Goal: Task Accomplishment & Management: Manage account settings

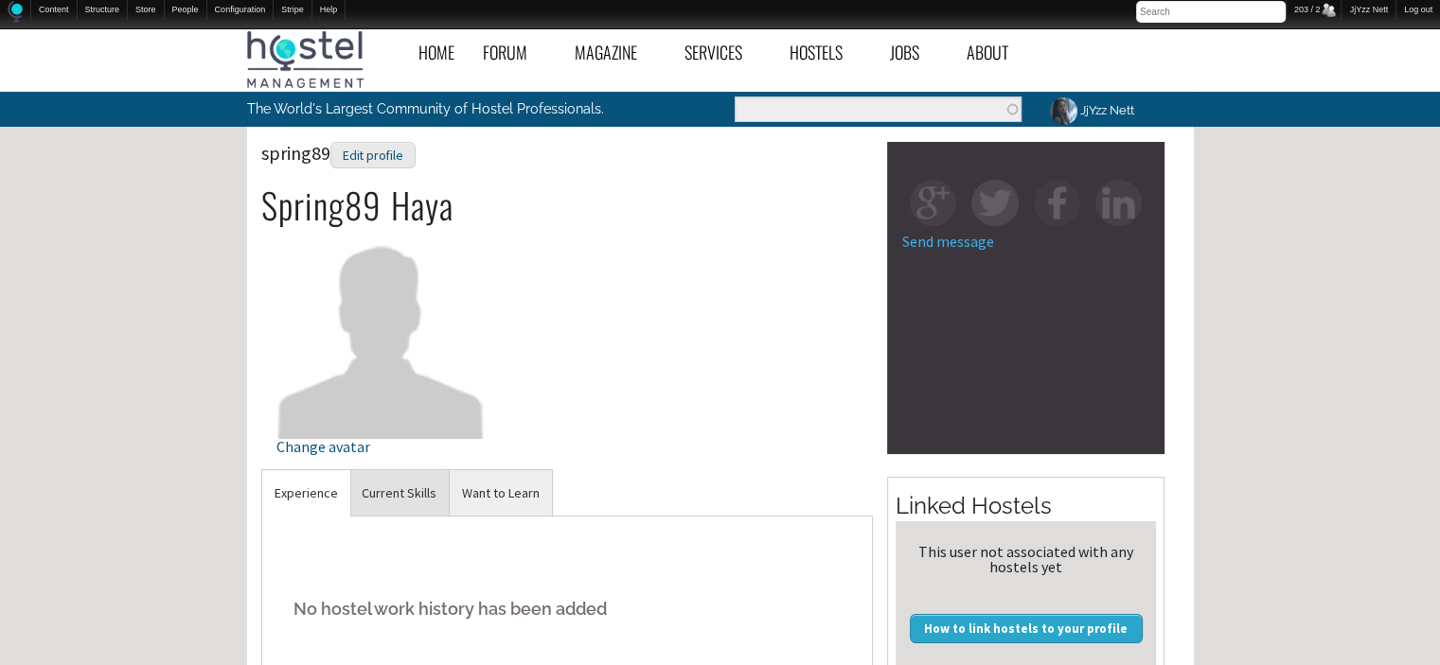
click at [421, 488] on link "Current Skills" at bounding box center [398, 493] width 99 height 46
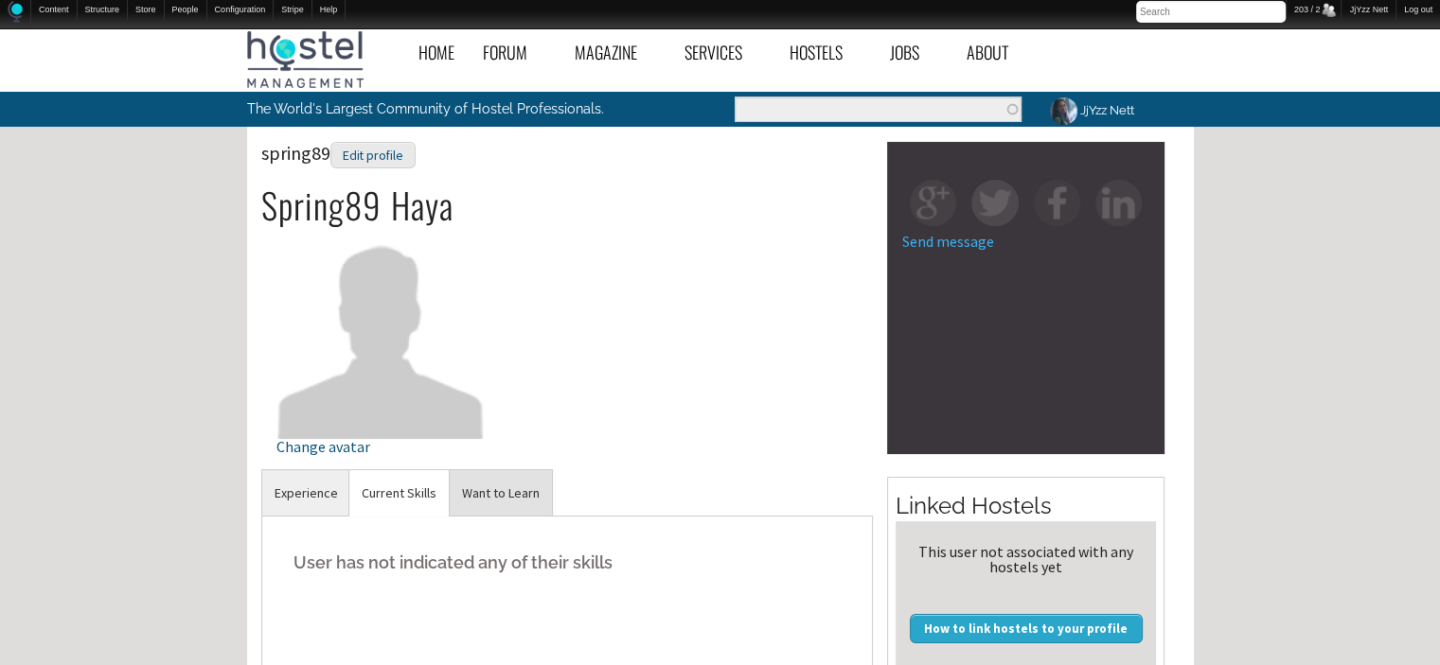
click at [497, 504] on link "Want to Learn" at bounding box center [501, 493] width 102 height 46
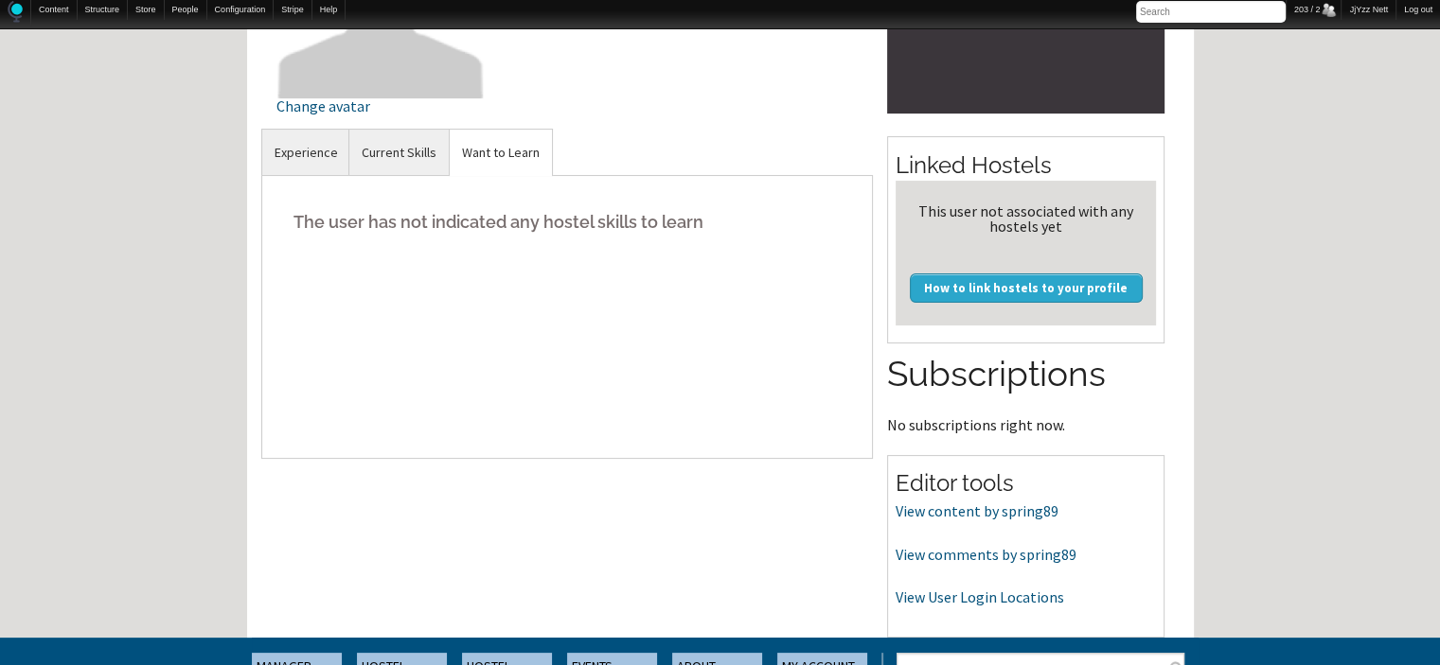
scroll to position [379, 0]
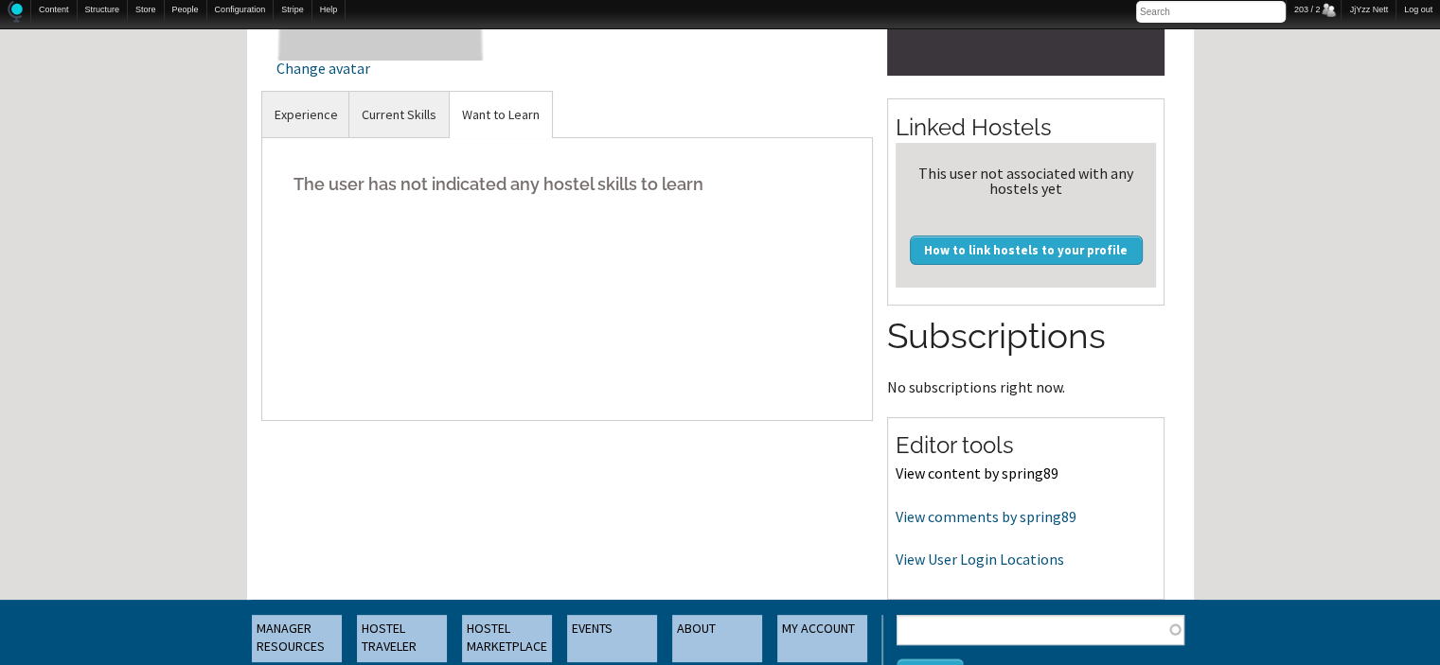
click at [1001, 479] on link "View content by spring89" at bounding box center [976, 473] width 163 height 19
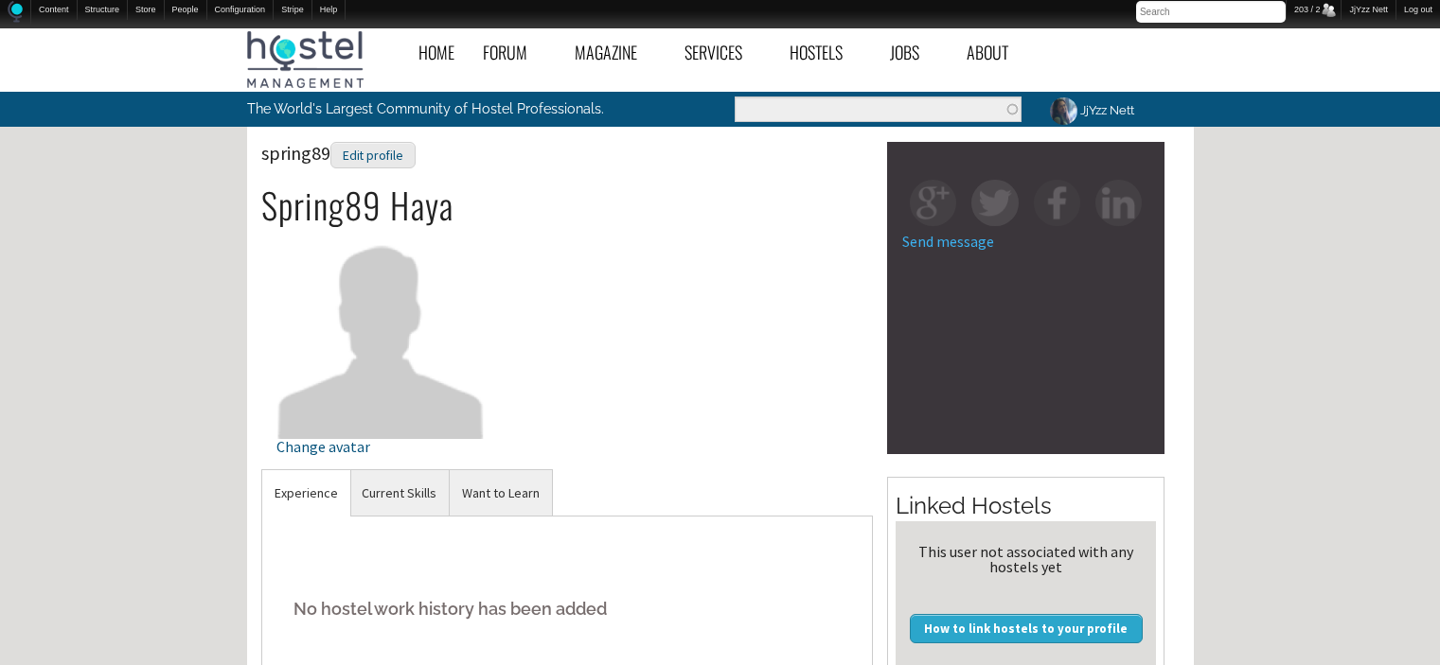
scroll to position [379, 0]
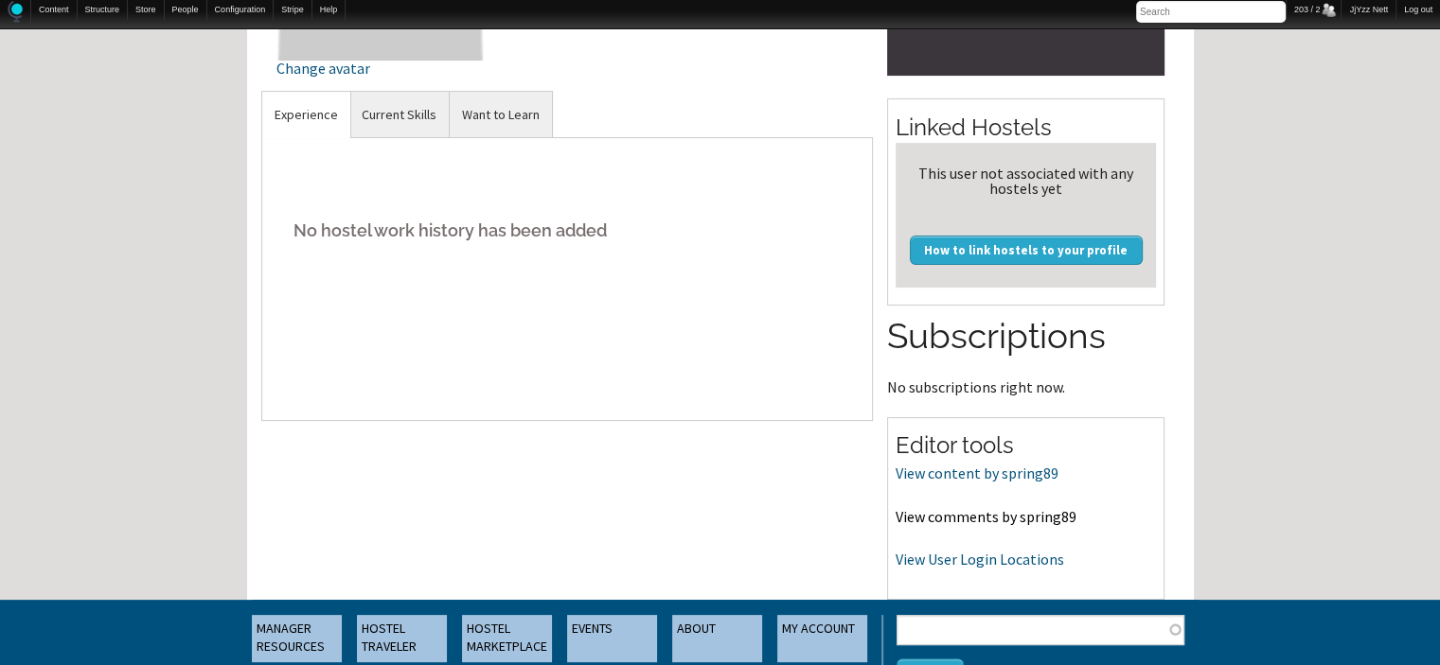
click at [926, 517] on link "View comments by spring89" at bounding box center [985, 516] width 181 height 19
click at [911, 557] on link "View User Login Locations" at bounding box center [979, 559] width 168 height 19
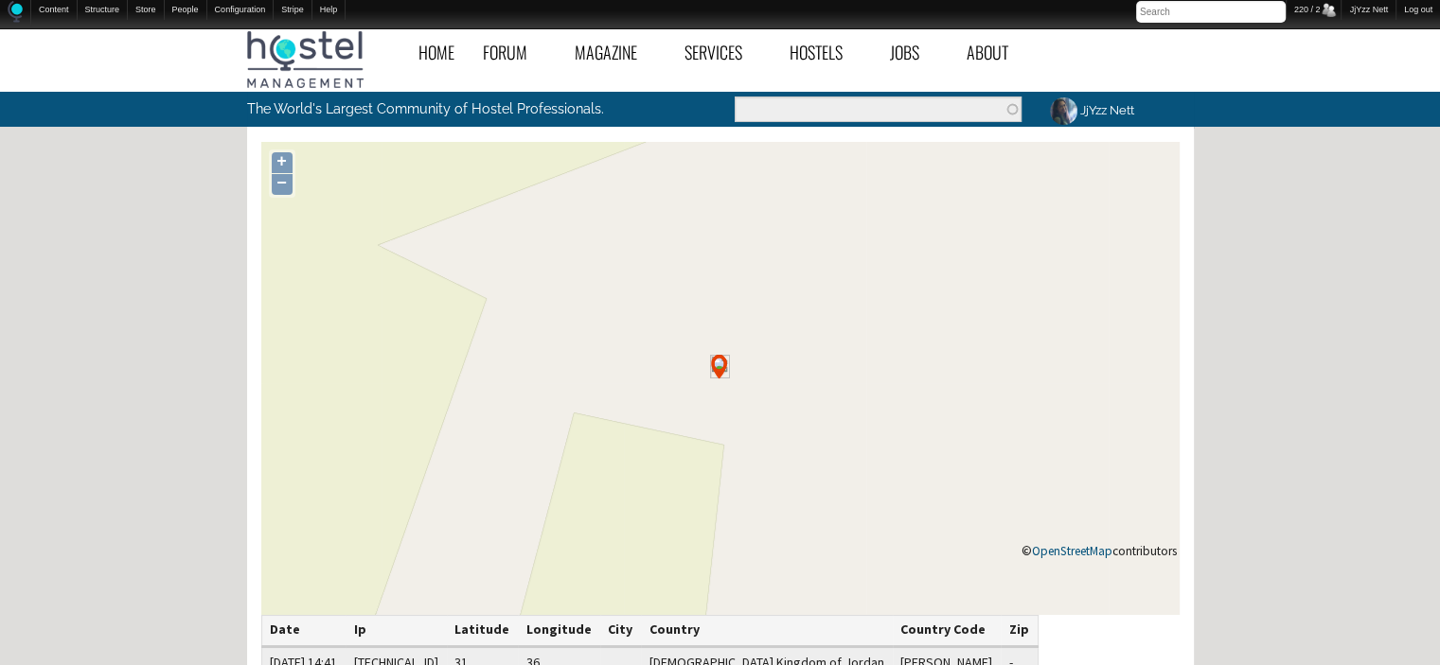
scroll to position [502, 0]
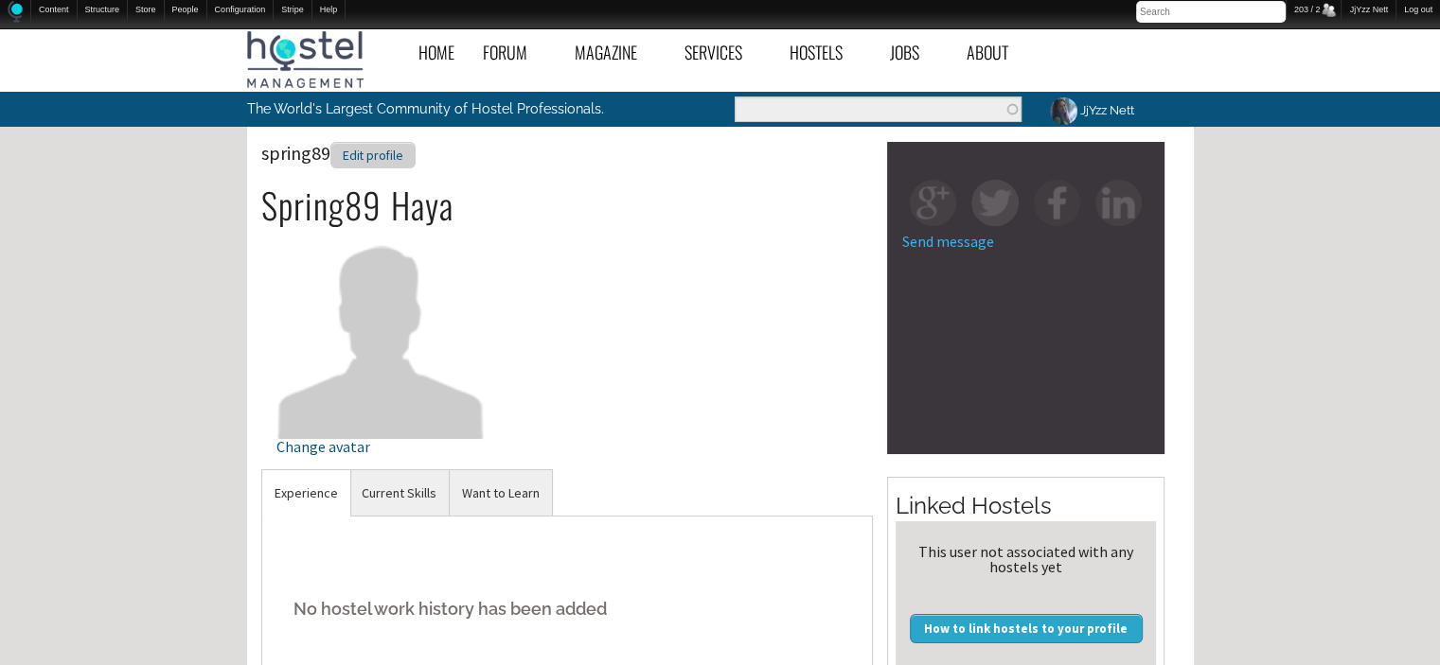
click at [353, 152] on div "Edit profile" at bounding box center [372, 155] width 85 height 27
